Goal: Book appointment/travel/reservation

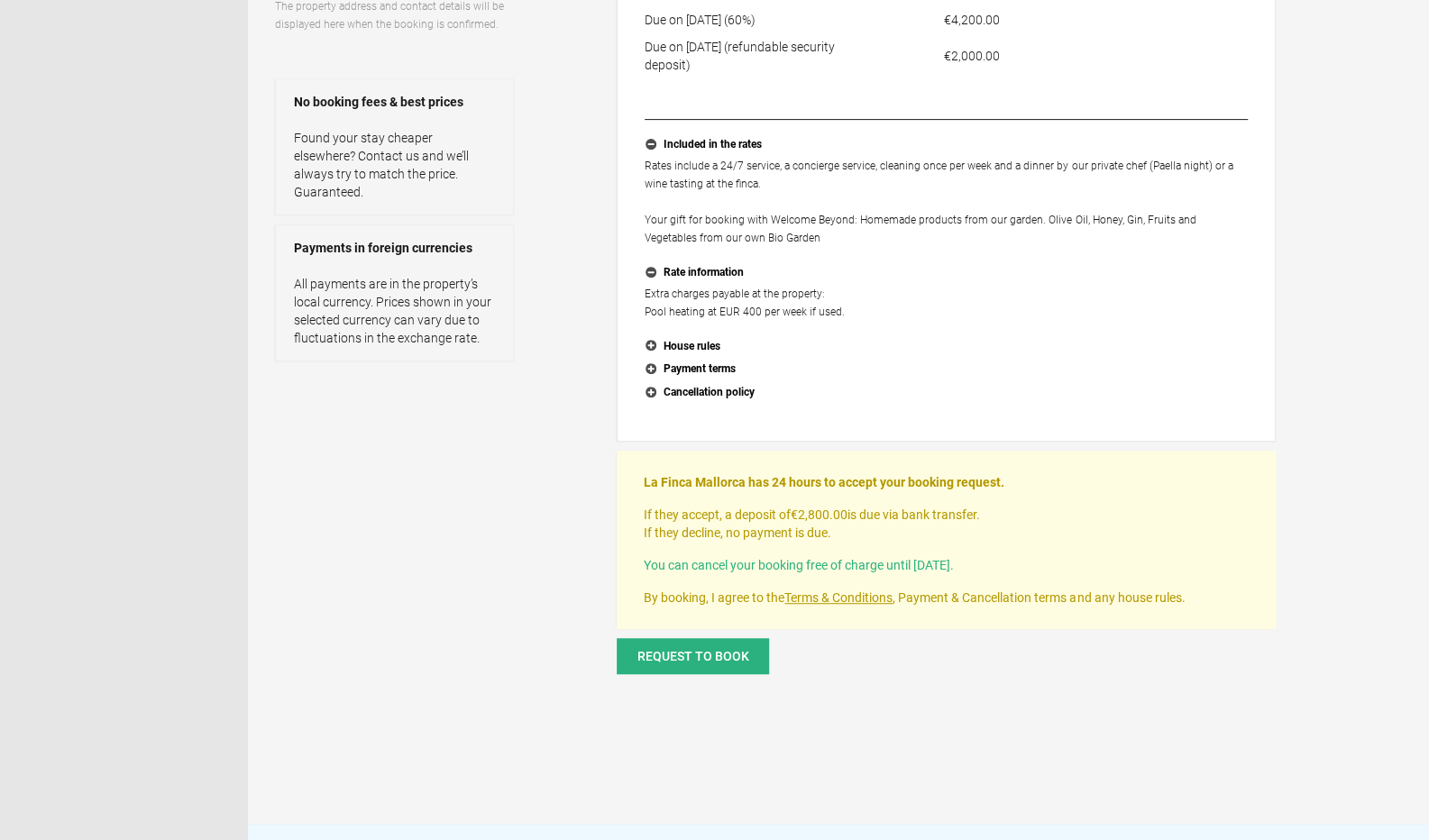
scroll to position [631, 0]
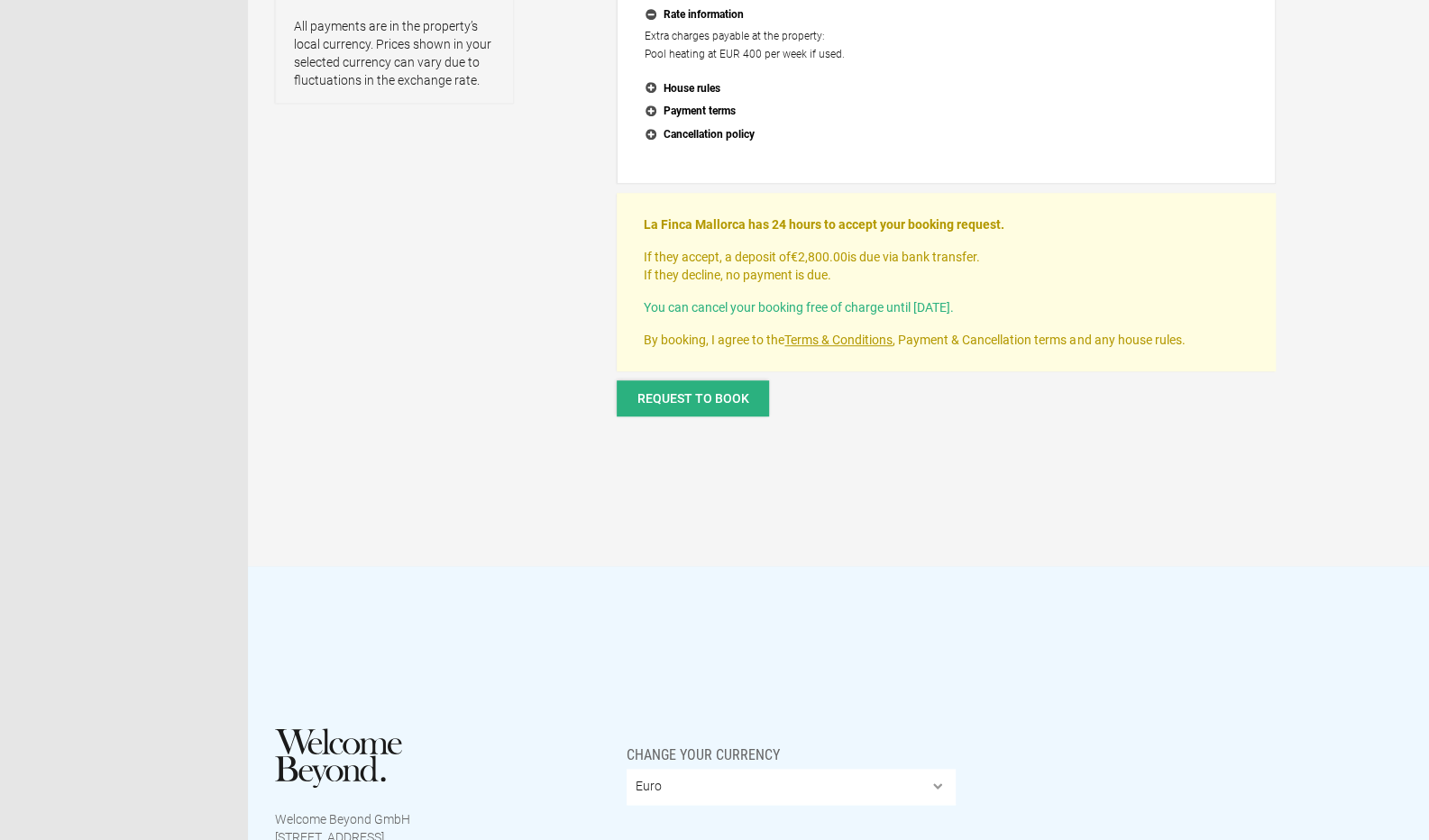
click at [702, 396] on span "Request to book" at bounding box center [694, 399] width 112 height 14
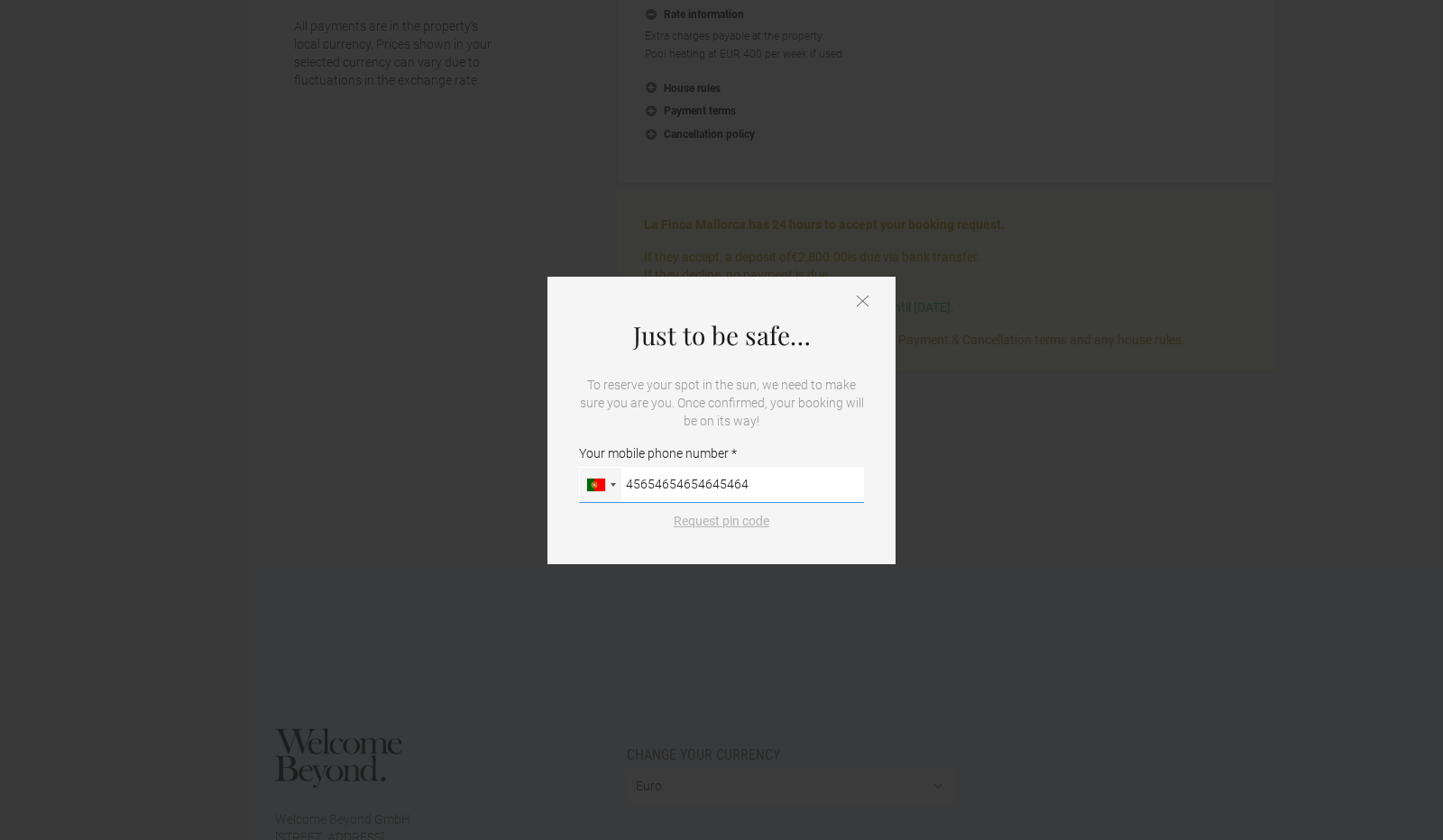
type input "45654654654645464"
click at [734, 518] on button "Request pin code" at bounding box center [722, 521] width 118 height 18
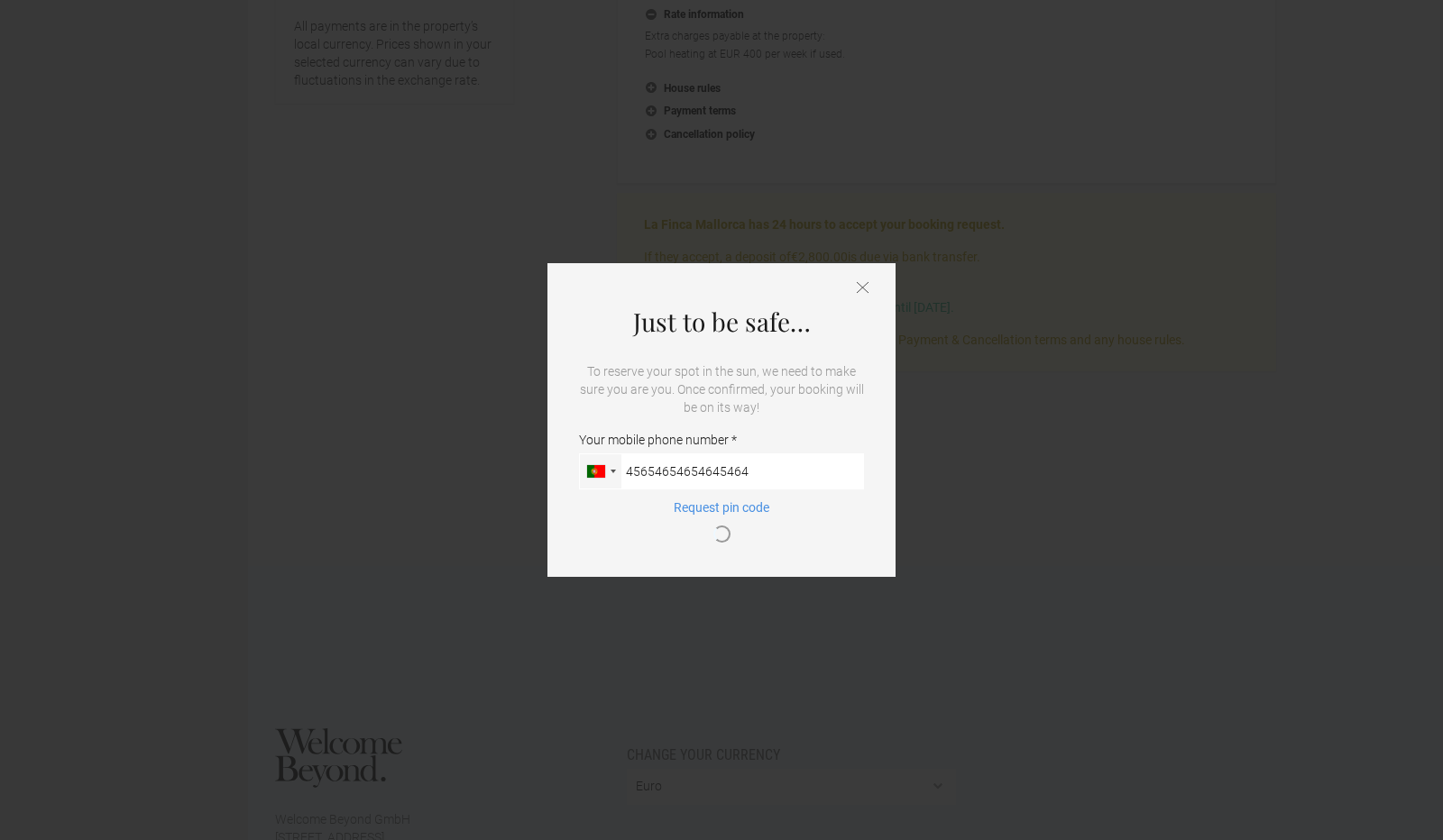
click at [865, 282] on icon at bounding box center [863, 287] width 12 height 13
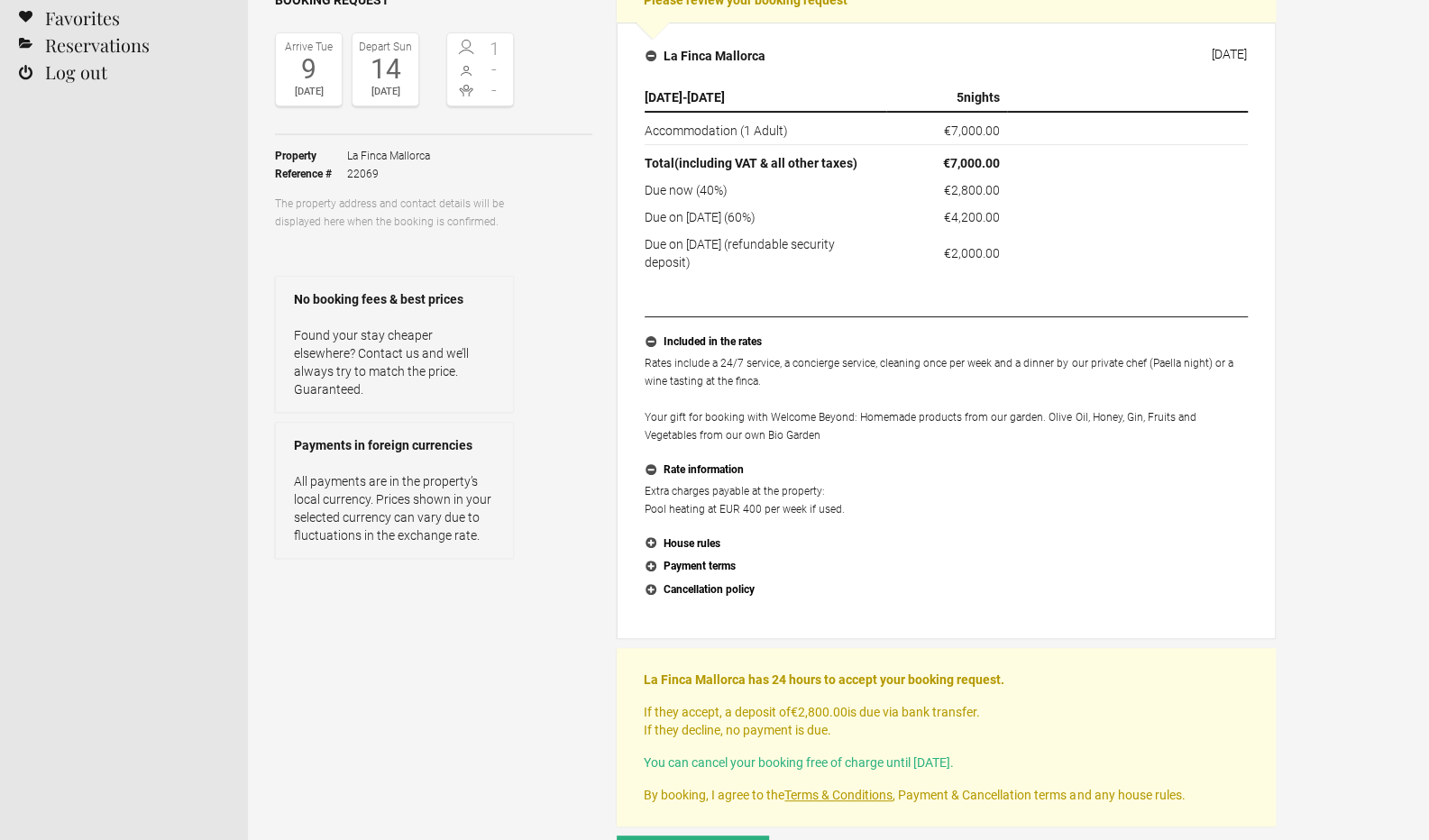
scroll to position [0, 0]
